Goal: Task Accomplishment & Management: Use online tool/utility

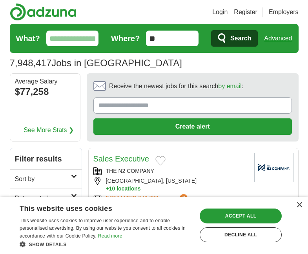
click at [174, 40] on input "**" at bounding box center [172, 39] width 53 height 16
